Goal: Transaction & Acquisition: Purchase product/service

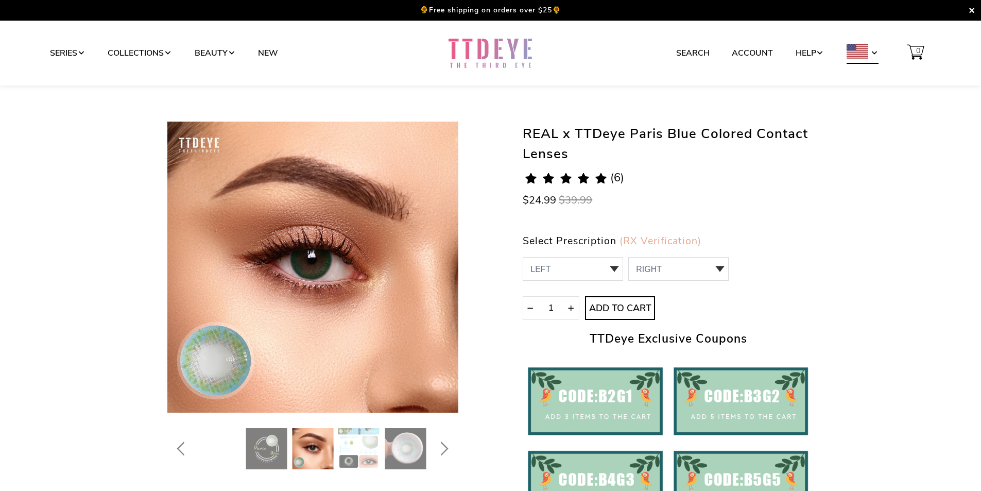
click at [874, 53] on span at bounding box center [875, 53] width 8 height 8
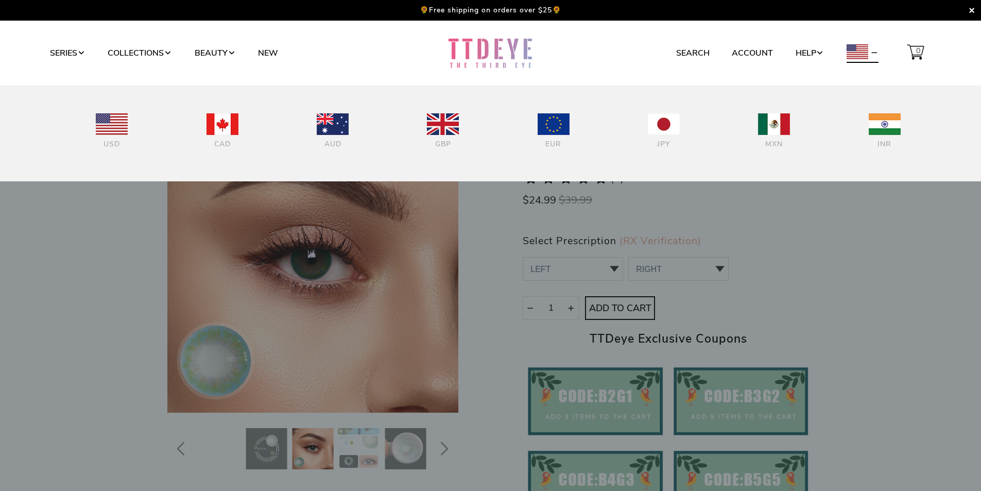
click at [874, 53] on span at bounding box center [875, 53] width 8 height 8
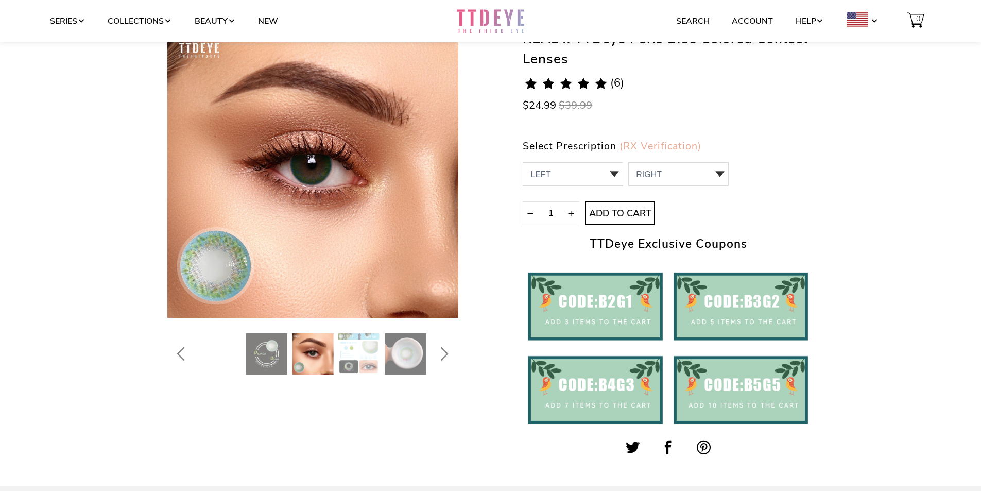
scroll to position [103, 0]
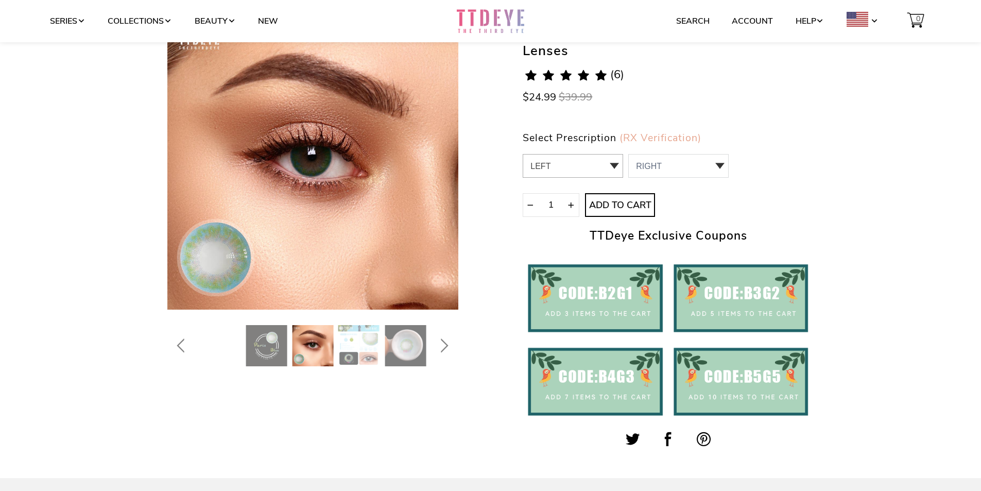
click at [599, 164] on select "LEFT 0.00 / Plano,-1.00,-1.25,-1.50,-1.75,-2.00,-2.25,-2.50,-2.75,-3.00,-3.25,-…" at bounding box center [573, 166] width 100 height 24
click at [668, 166] on select "RIGHT 0 0.00 / Plano 1 -1.00 2 -1.25 3 -1.50 4 -1.75 5 -2.00 6 -2.25 7 -2.50 8 …" at bounding box center [678, 166] width 100 height 24
click at [453, 399] on div "REAL x TTDeye Paris Blue Colored Contact Lenses 5.0 rating (6 votes) (6) $24.99…" at bounding box center [490, 242] width 647 height 447
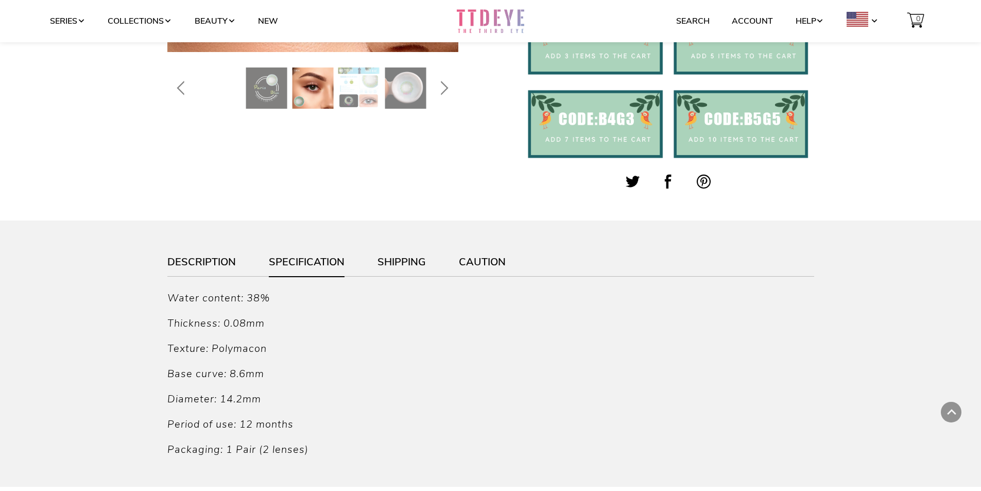
scroll to position [52, 0]
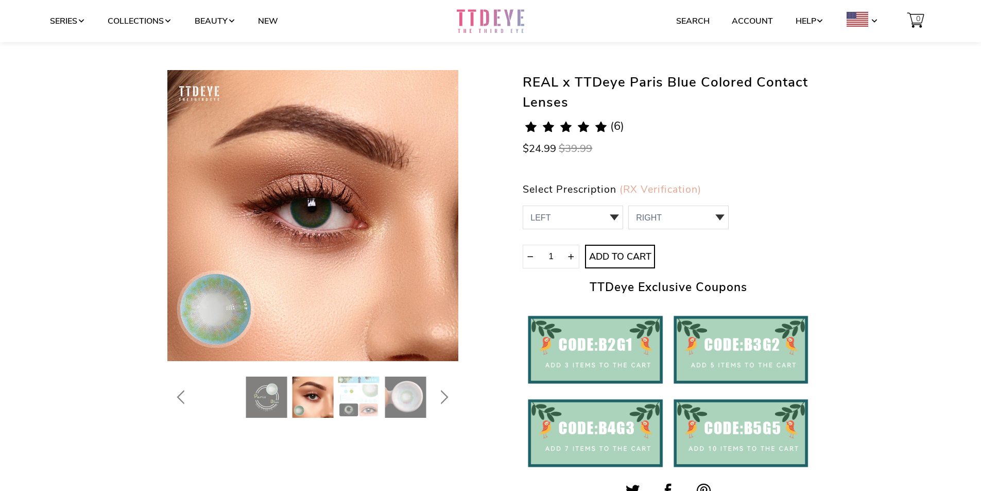
click at [414, 383] on img at bounding box center [405, 397] width 41 height 41
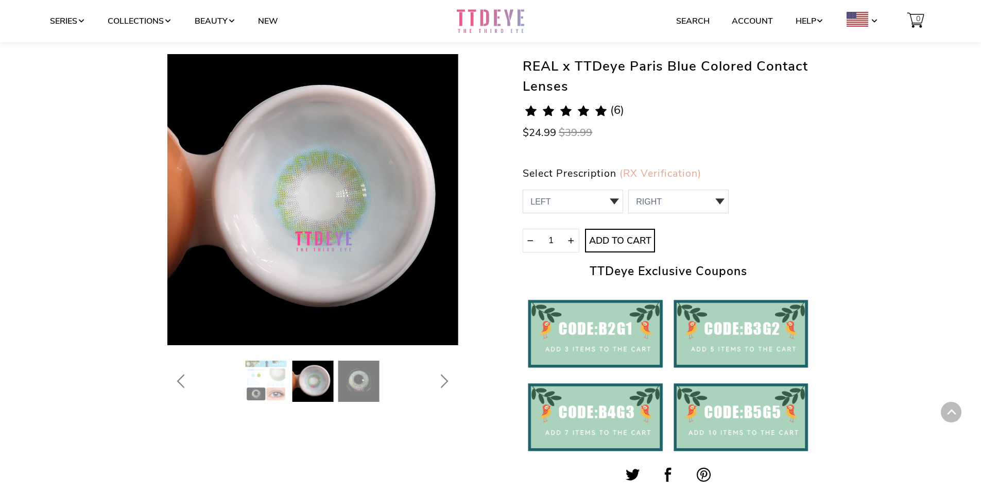
scroll to position [0, 0]
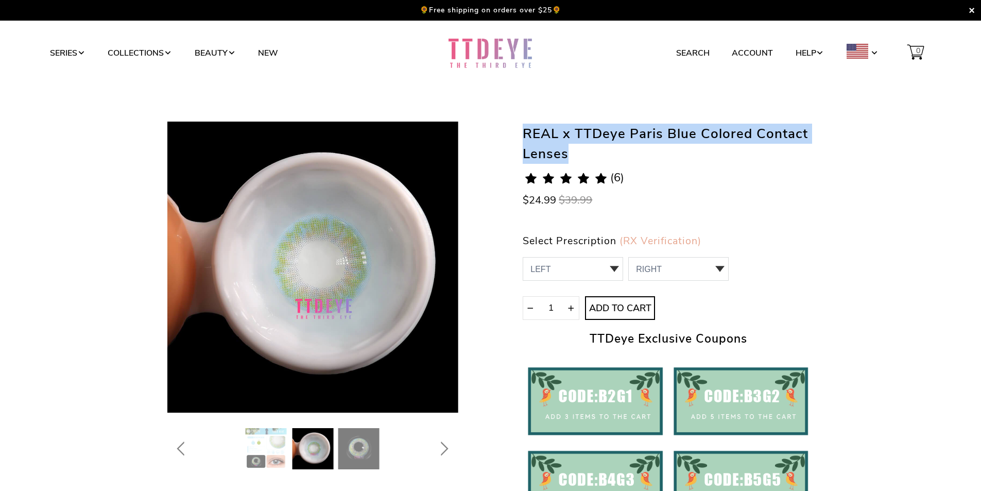
drag, startPoint x: 572, startPoint y: 157, endPoint x: 512, endPoint y: 126, distance: 67.7
click at [512, 126] on div "REAL x TTDeye Paris Blue Colored Contact Lenses 5.0 rating (6 votes) (6) $24.99…" at bounding box center [490, 345] width 647 height 447
copy h1 "REAL x TTDeye Paris Blue Colored Contact Lenses"
